Goal: Information Seeking & Learning: Learn about a topic

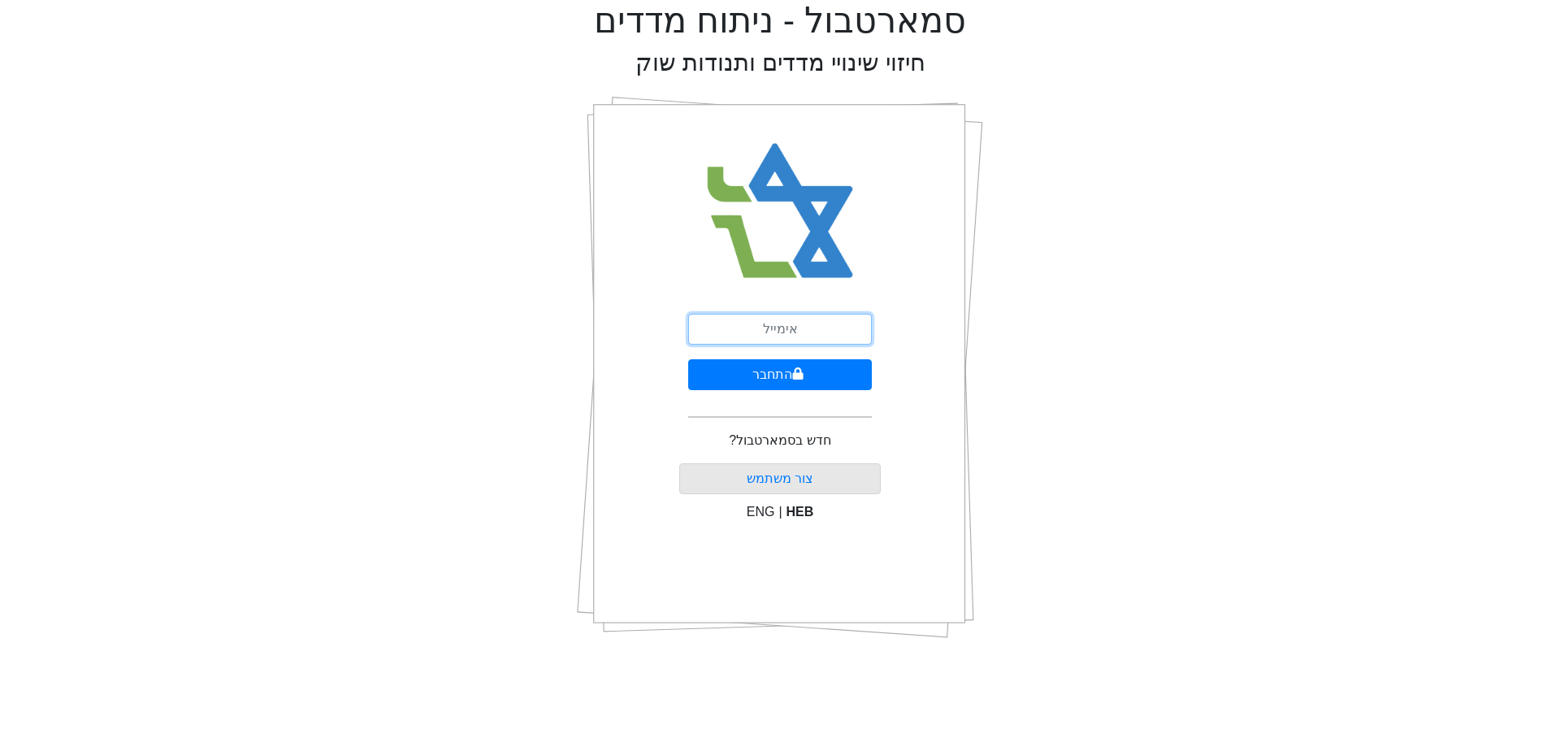
click at [782, 338] on input "email" at bounding box center [780, 329] width 184 height 31
type input "[EMAIL_ADDRESS][DOMAIN_NAME]"
click at [847, 363] on button "התחבר" at bounding box center [780, 374] width 184 height 31
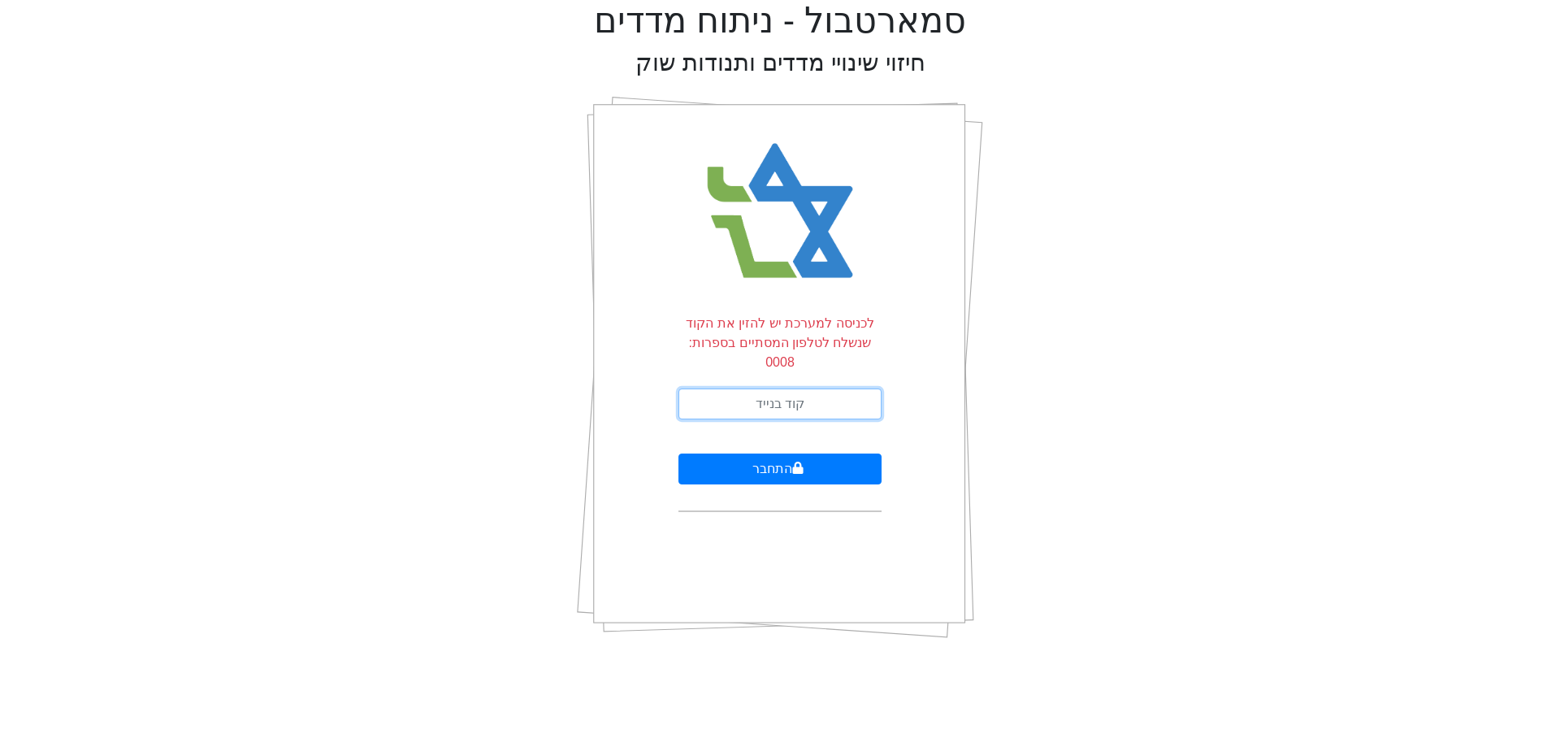
click at [830, 388] on input "text" at bounding box center [779, 403] width 203 height 31
type input "074756"
click at [678, 453] on button "התחבר" at bounding box center [779, 468] width 203 height 31
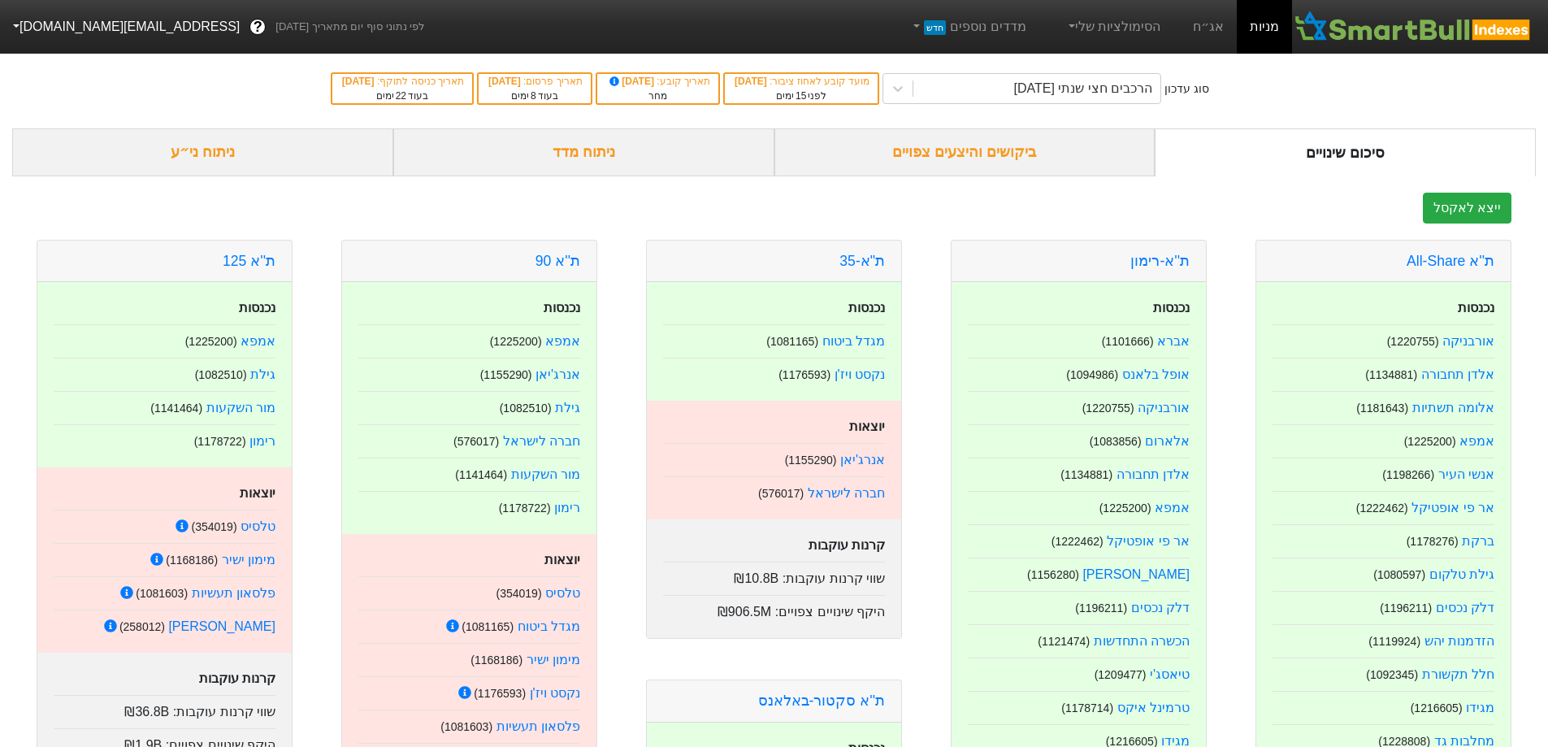
click at [965, 138] on div "ביקושים והיצעים צפויים" at bounding box center [964, 152] width 381 height 48
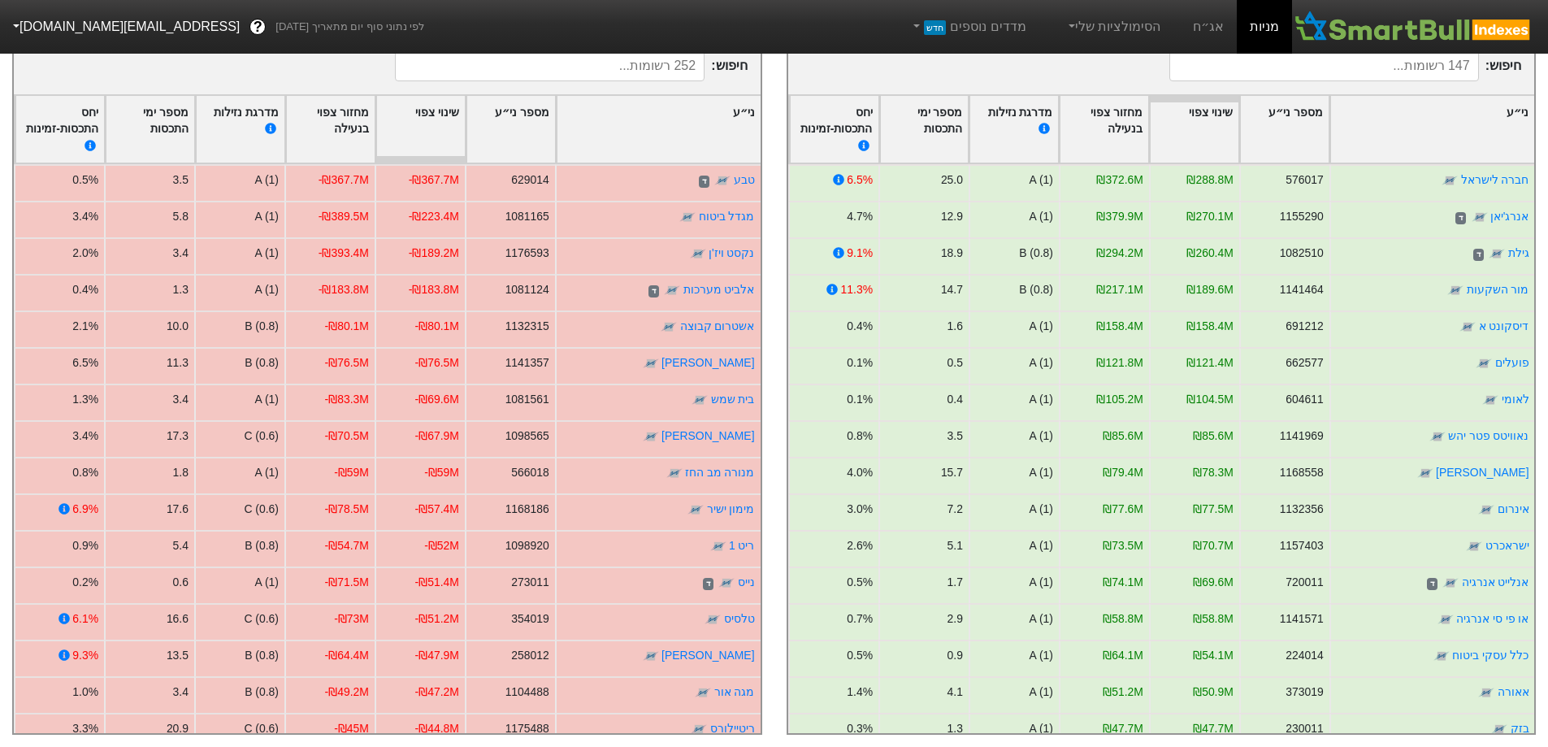
scroll to position [297, 0]
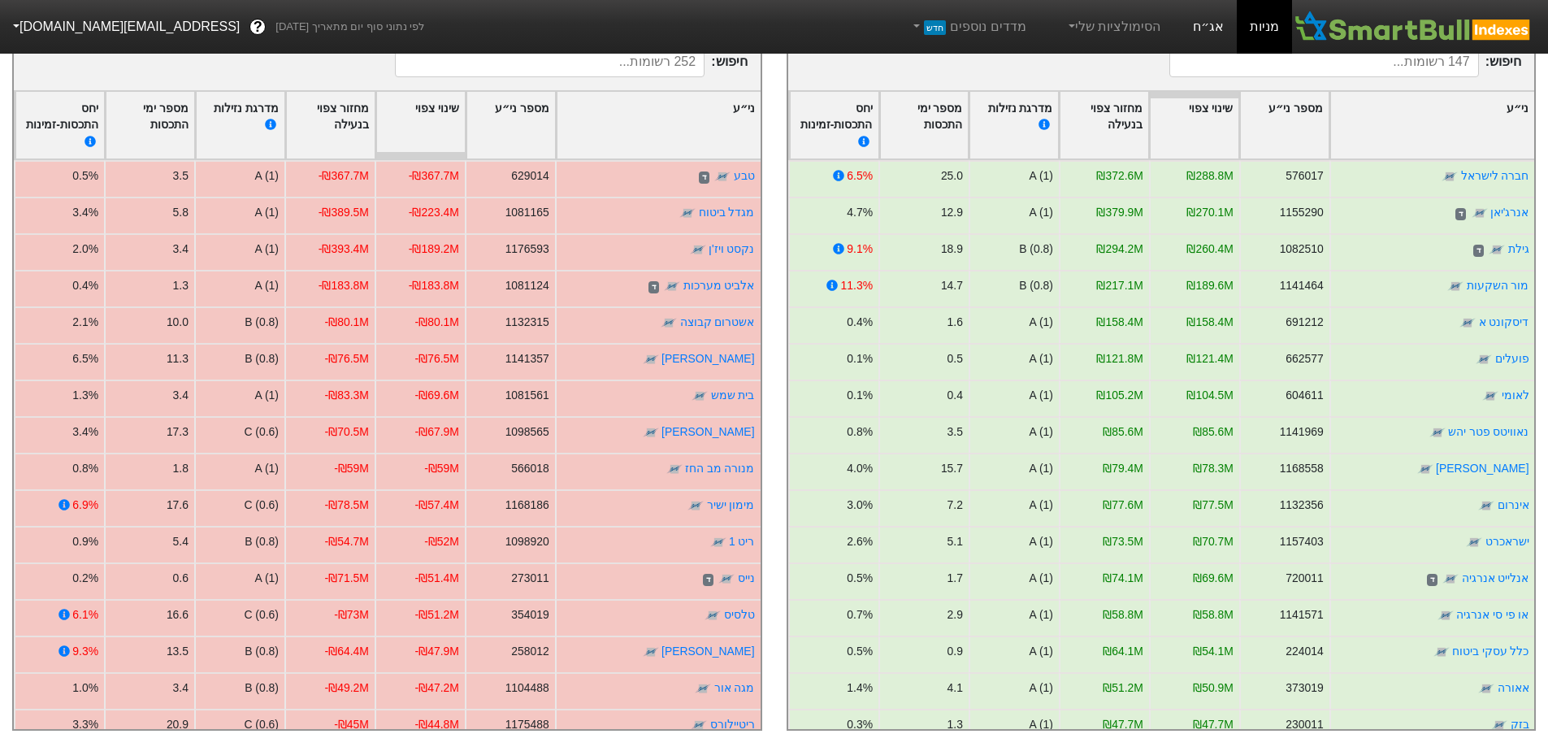
click at [1208, 23] on link "אג״ח" at bounding box center [1208, 27] width 57 height 54
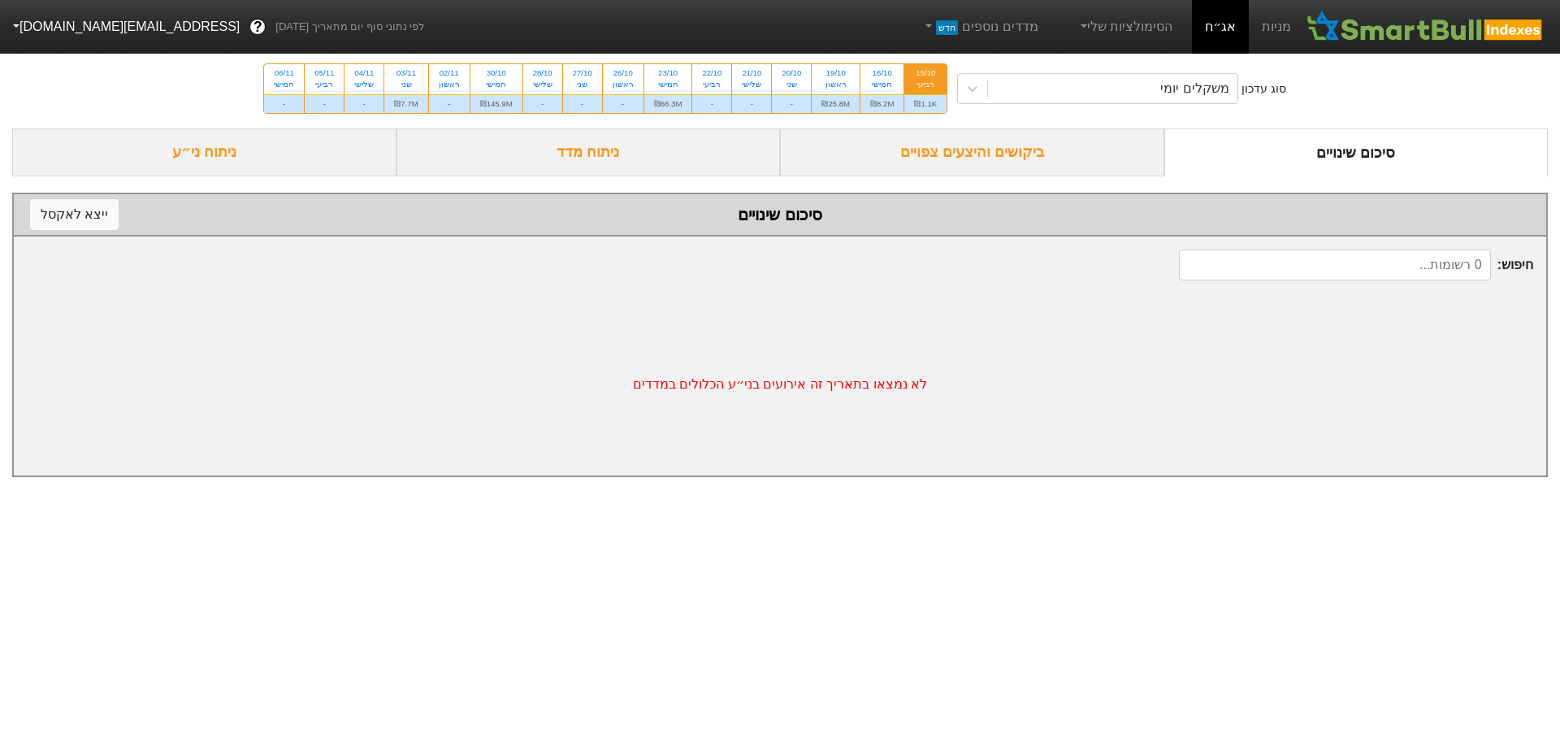
click at [1009, 151] on div "ביקושים והיצעים צפויים" at bounding box center [972, 152] width 384 height 48
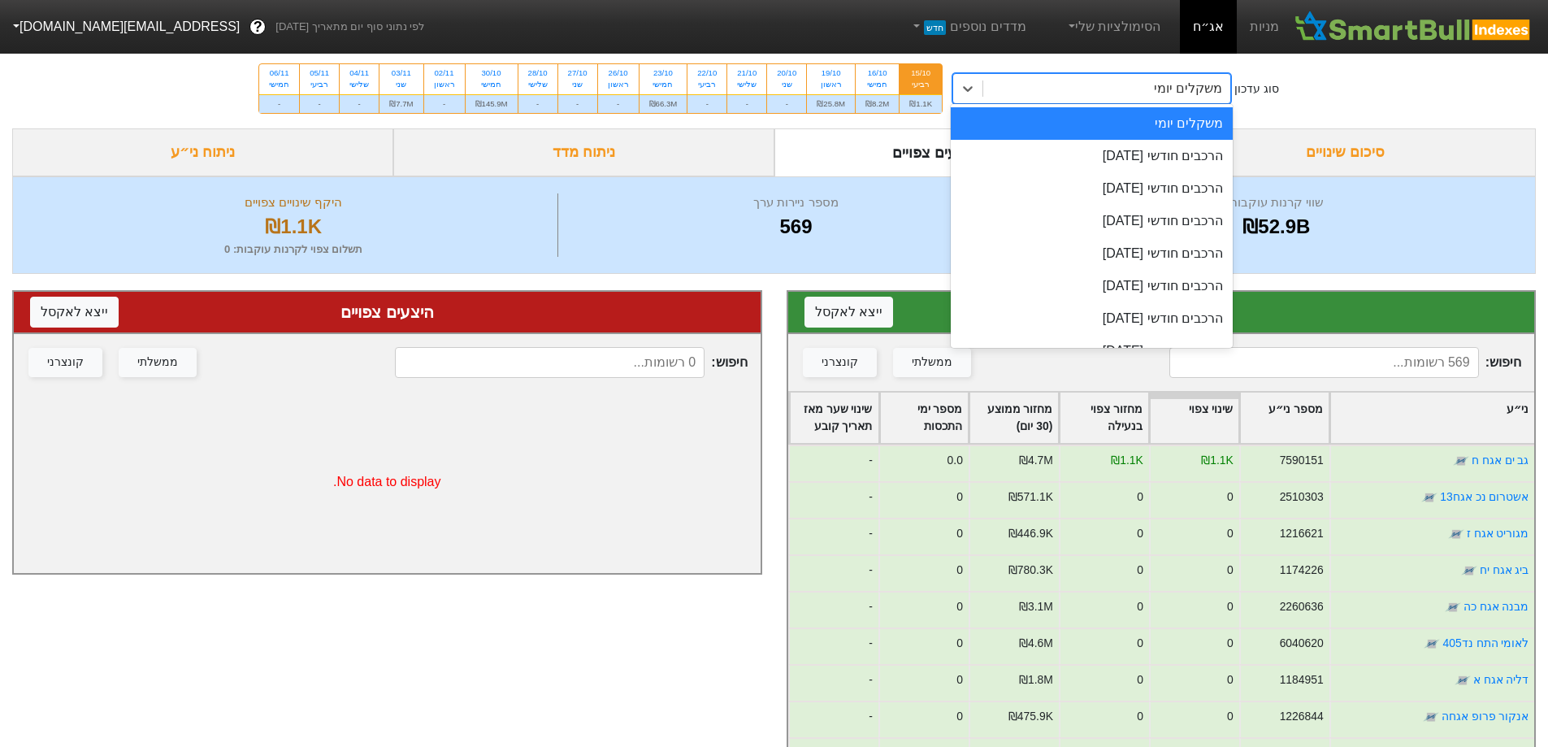
click at [1084, 82] on div "משקלים יומי" at bounding box center [1106, 88] width 247 height 29
click at [1128, 149] on div "הרכבים חודשי [DATE]" at bounding box center [1092, 156] width 282 height 33
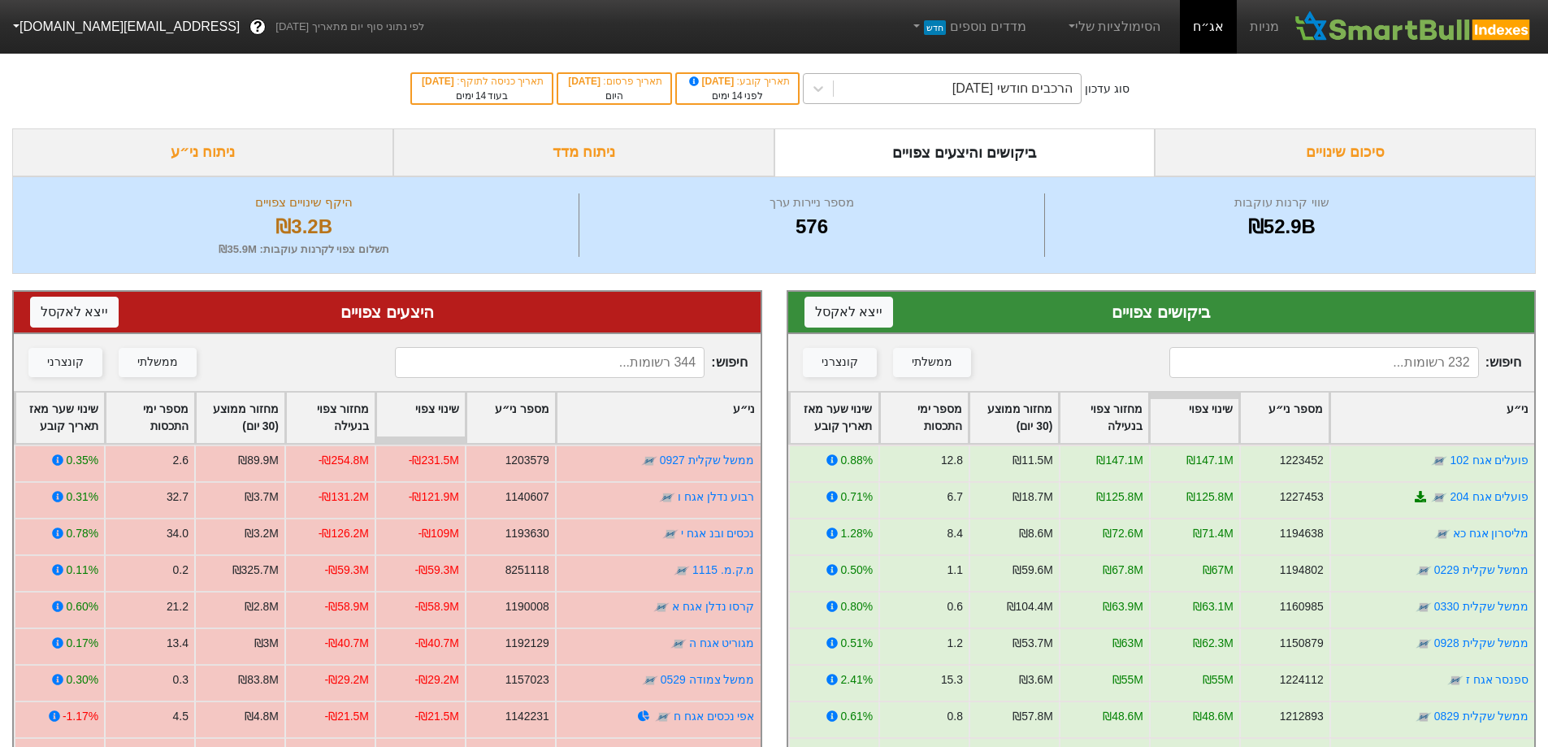
click at [905, 93] on div "הרכבים חודשי [DATE]" at bounding box center [957, 88] width 247 height 29
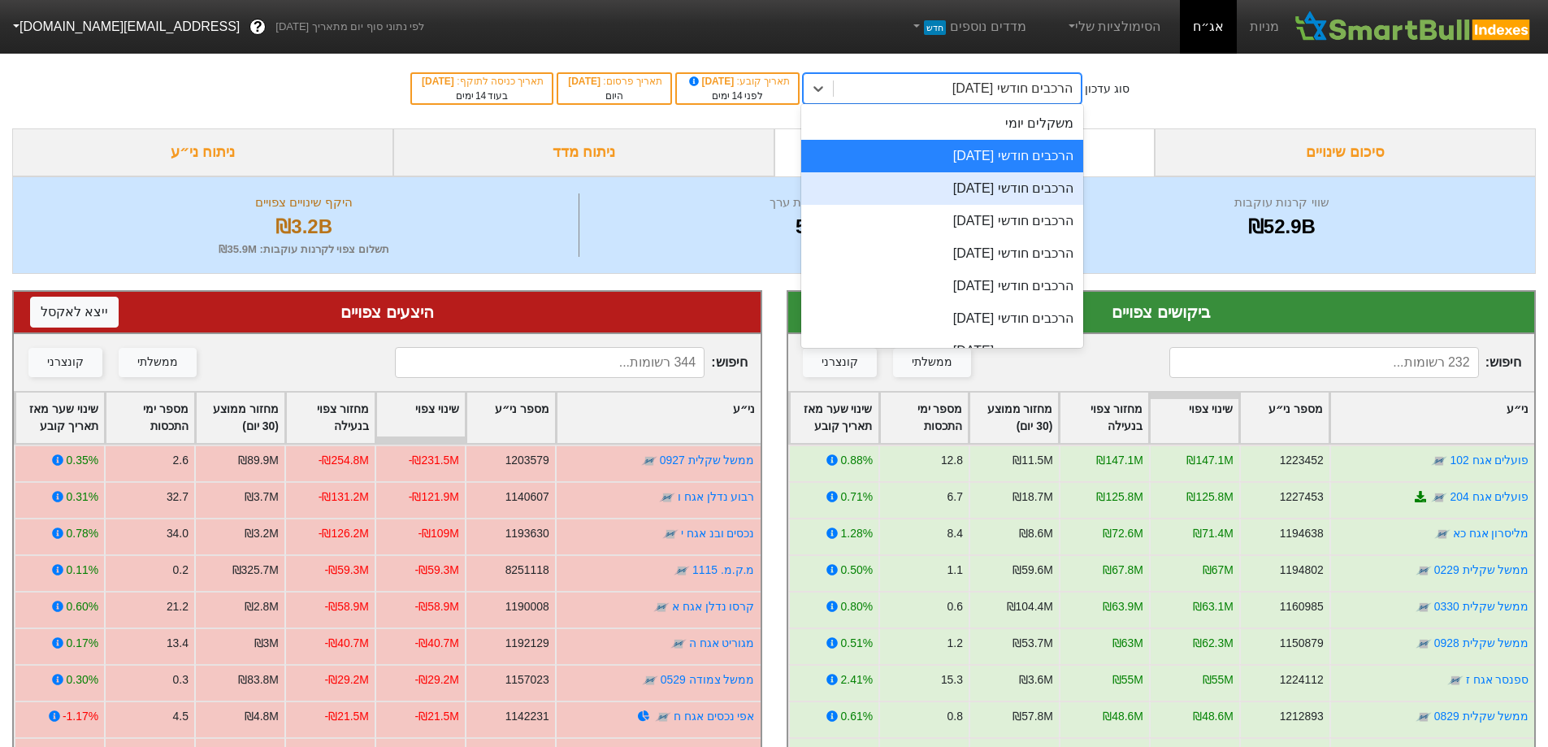
click at [1034, 191] on div "הרכבים חודשי [DATE]" at bounding box center [942, 188] width 282 height 33
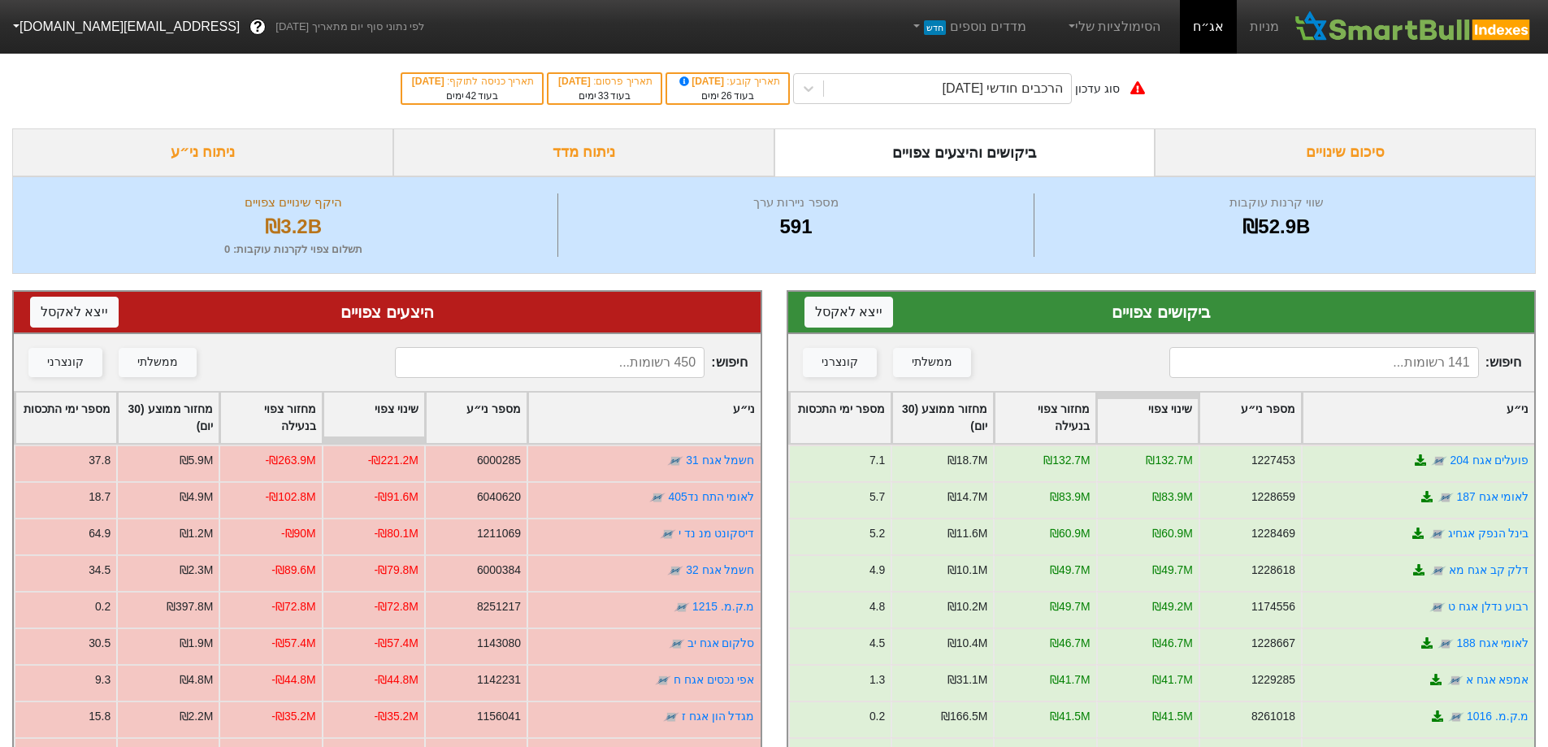
click at [702, 145] on div "ניתוח מדד" at bounding box center [583, 152] width 381 height 48
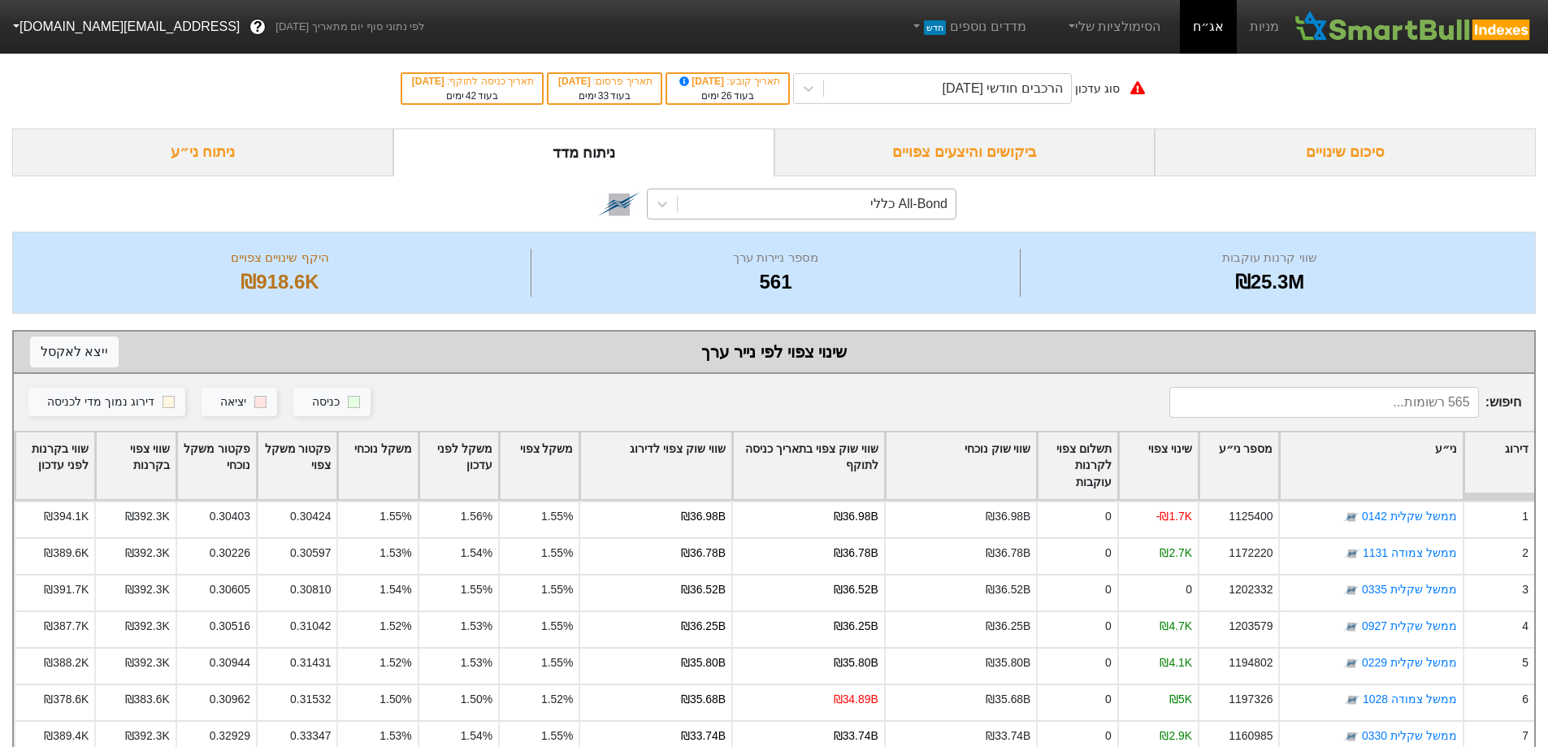
click at [838, 210] on div "All-Bond כללי" at bounding box center [817, 203] width 278 height 29
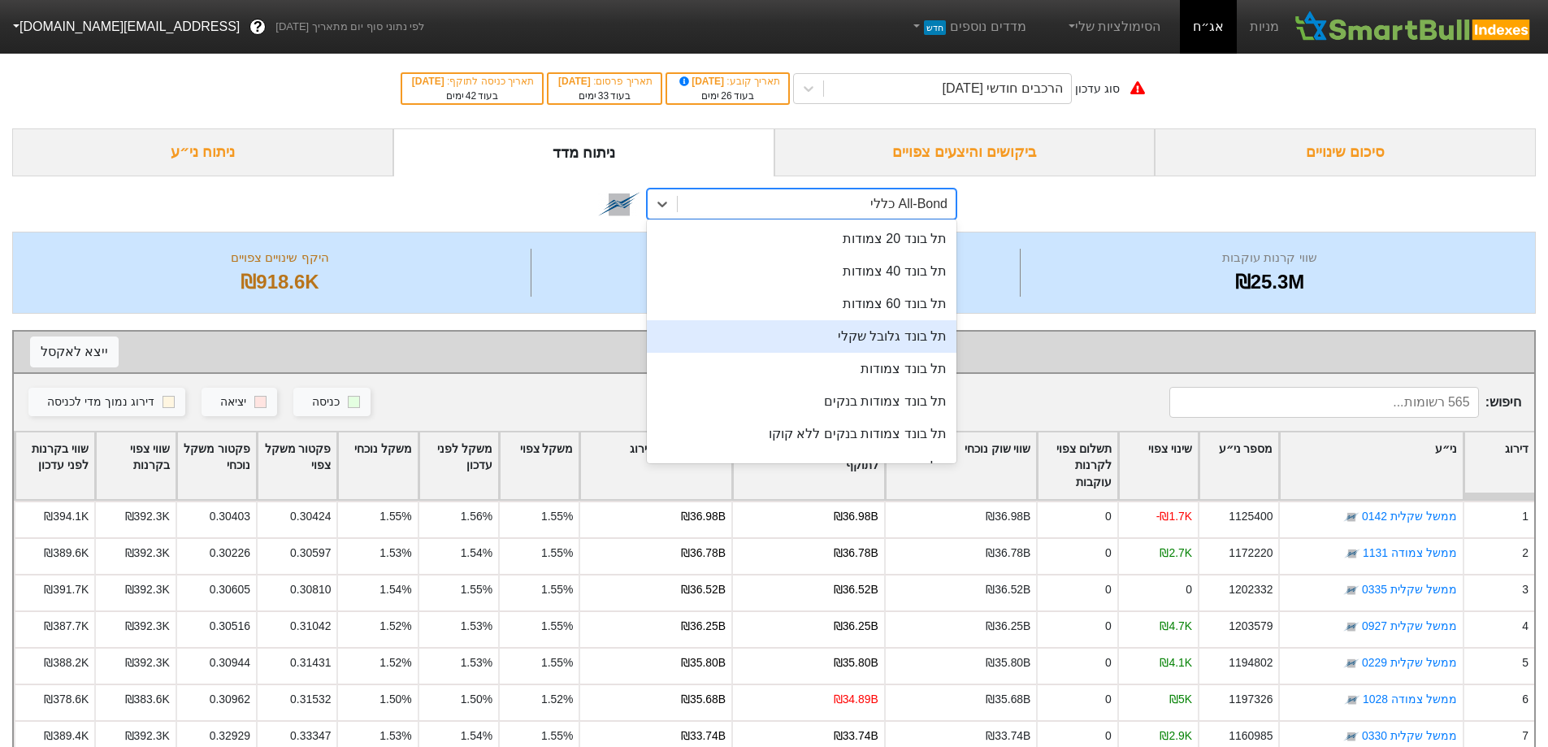
scroll to position [406, 0]
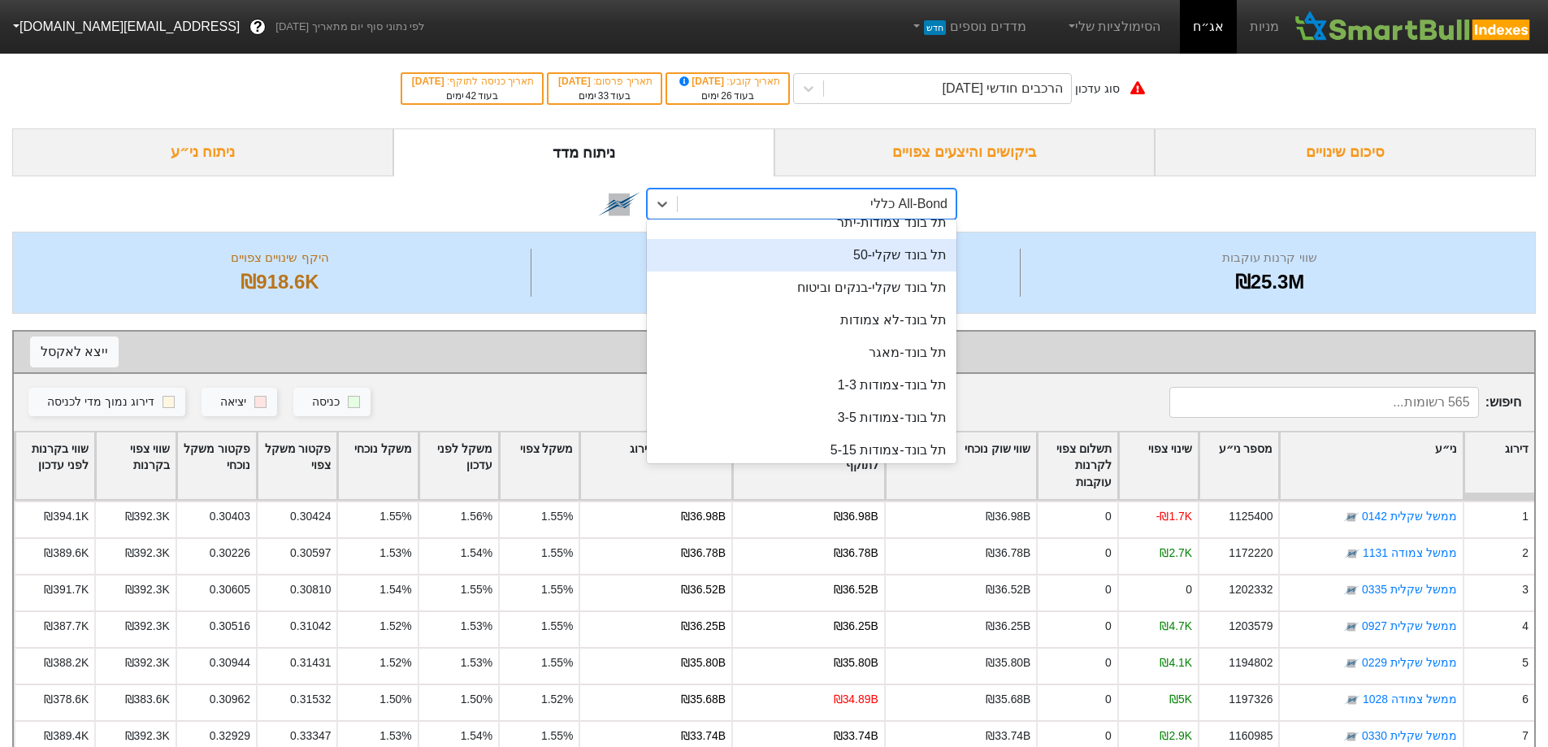
click at [890, 254] on div "תל בונד שקלי-50" at bounding box center [802, 255] width 310 height 33
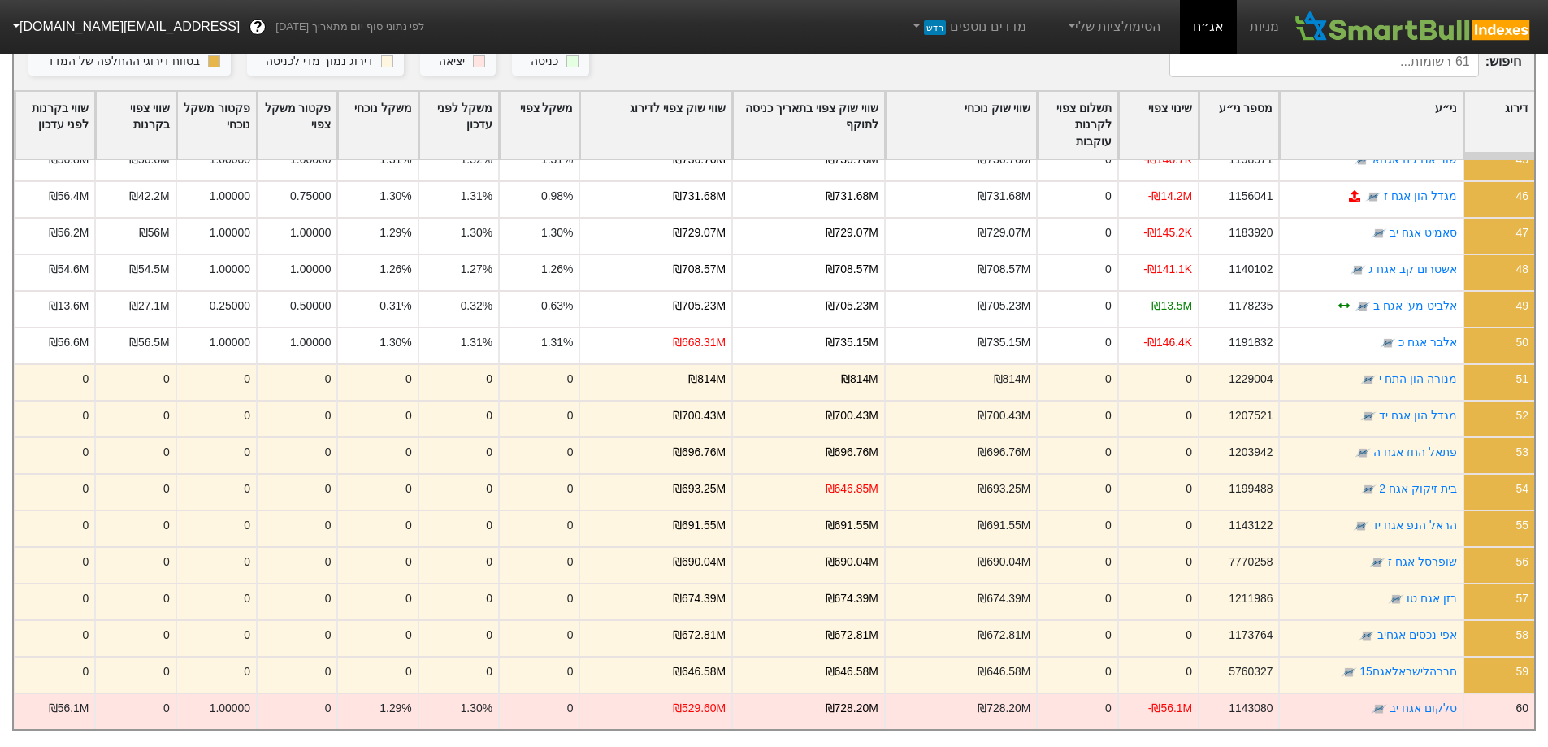
scroll to position [1662, 0]
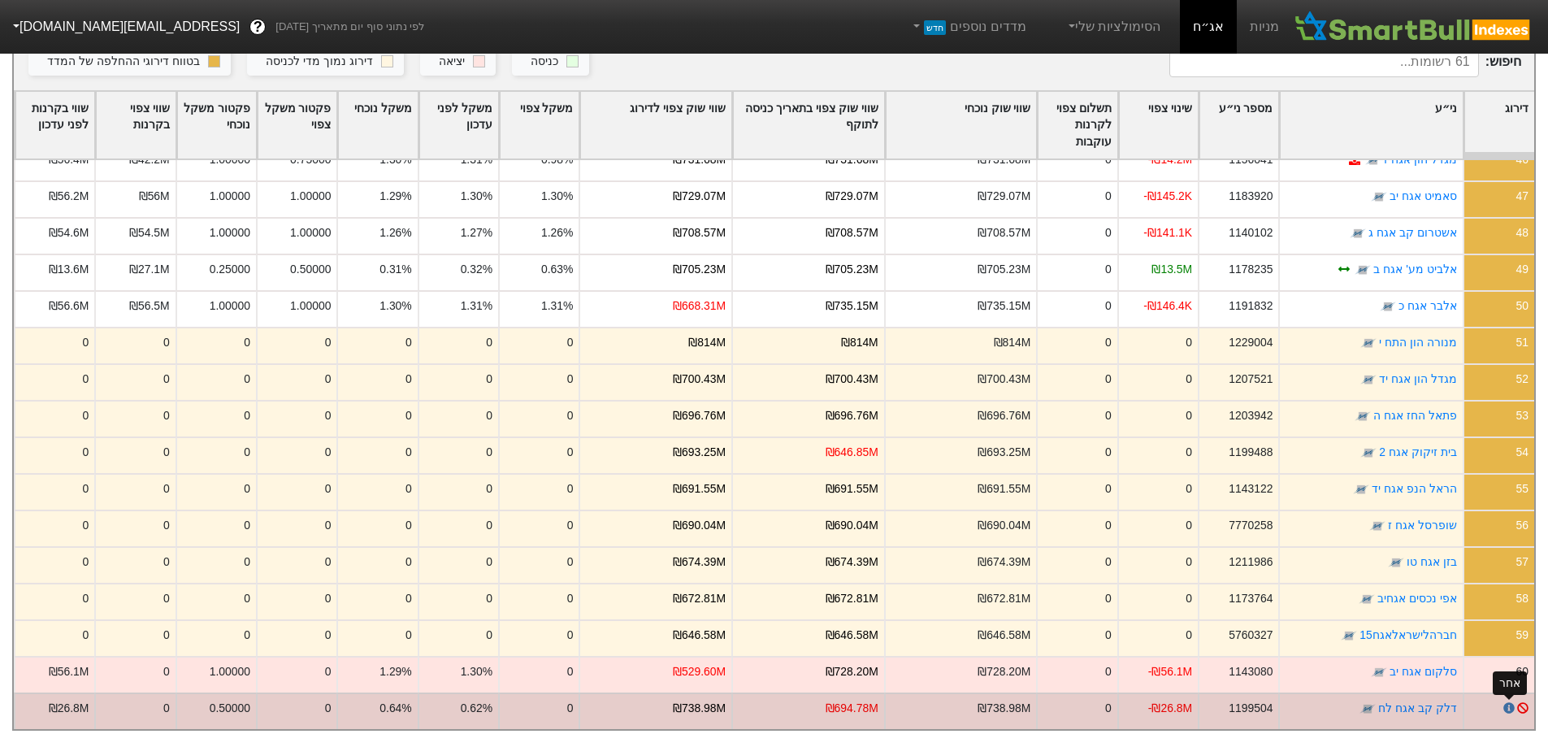
click at [1510, 702] on icon at bounding box center [1508, 707] width 11 height 11
